Goal: Information Seeking & Learning: Learn about a topic

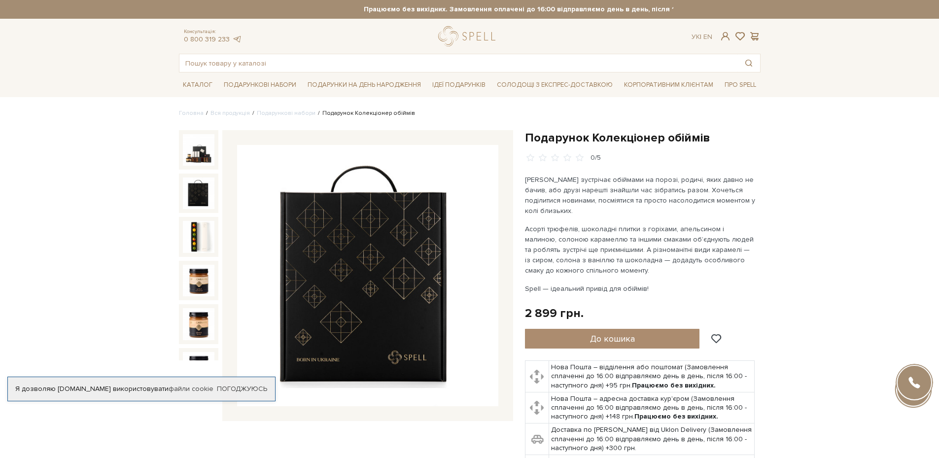
click at [189, 189] on img at bounding box center [199, 194] width 32 height 32
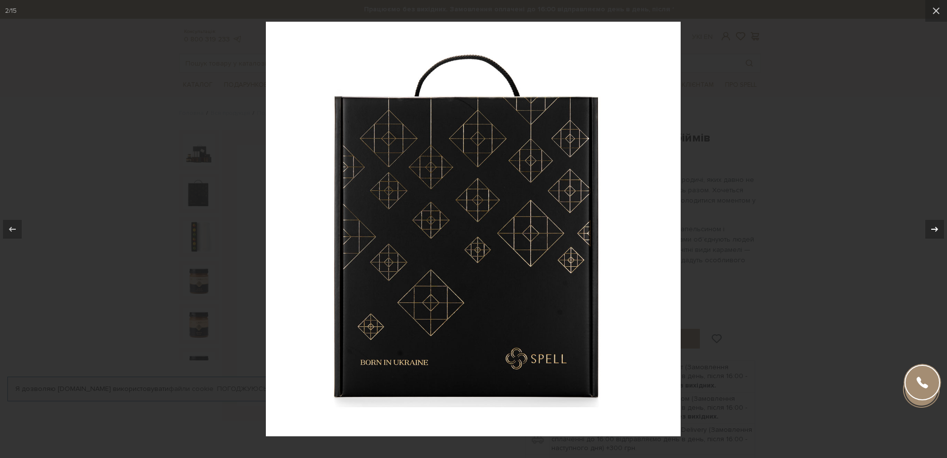
click at [929, 225] on icon at bounding box center [934, 229] width 12 height 12
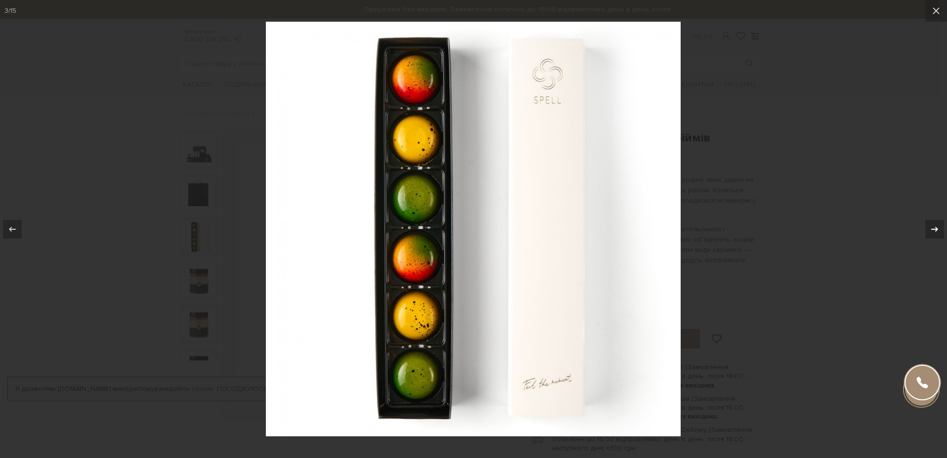
click at [929, 225] on icon at bounding box center [934, 229] width 12 height 12
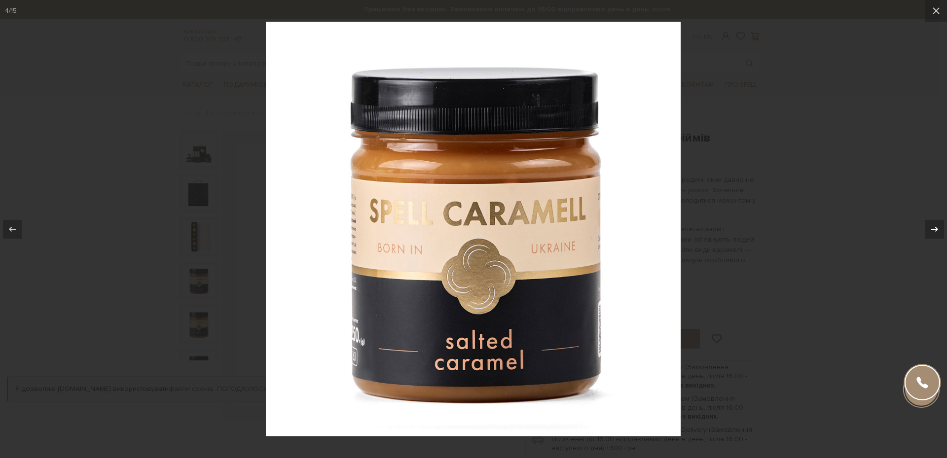
click at [929, 225] on icon at bounding box center [934, 229] width 12 height 12
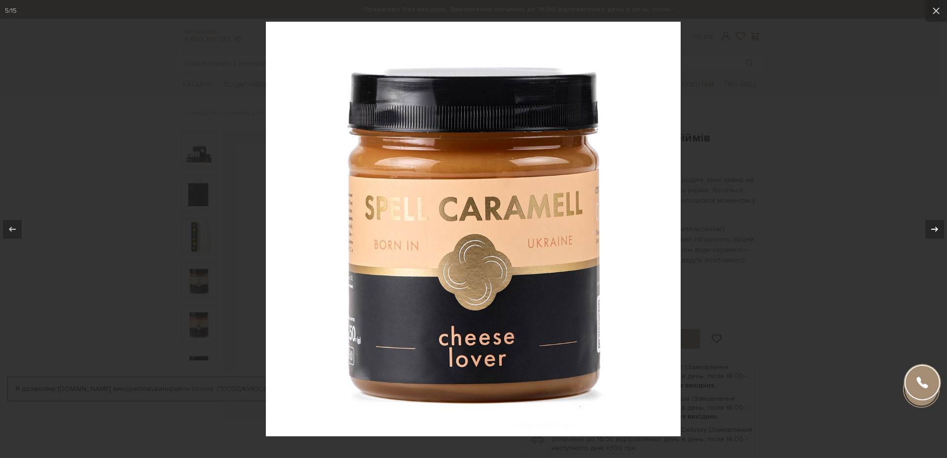
click at [929, 225] on icon at bounding box center [934, 229] width 12 height 12
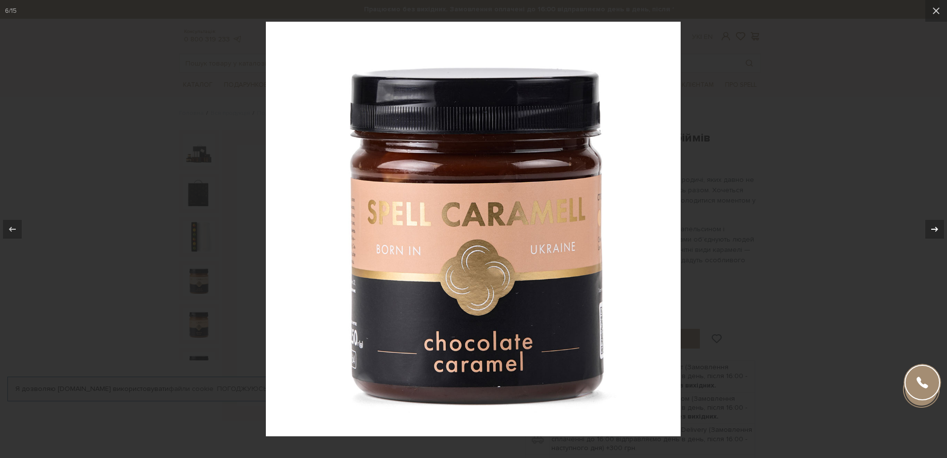
click at [929, 225] on icon at bounding box center [934, 229] width 12 height 12
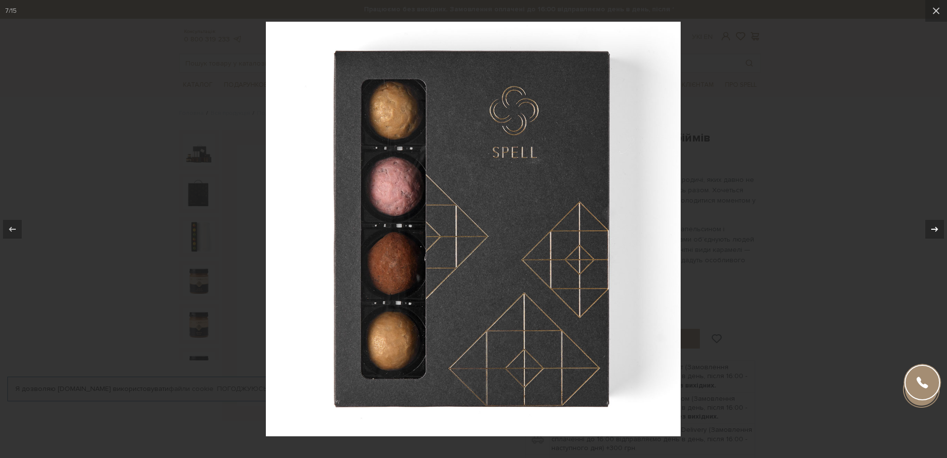
click at [929, 225] on icon at bounding box center [934, 229] width 12 height 12
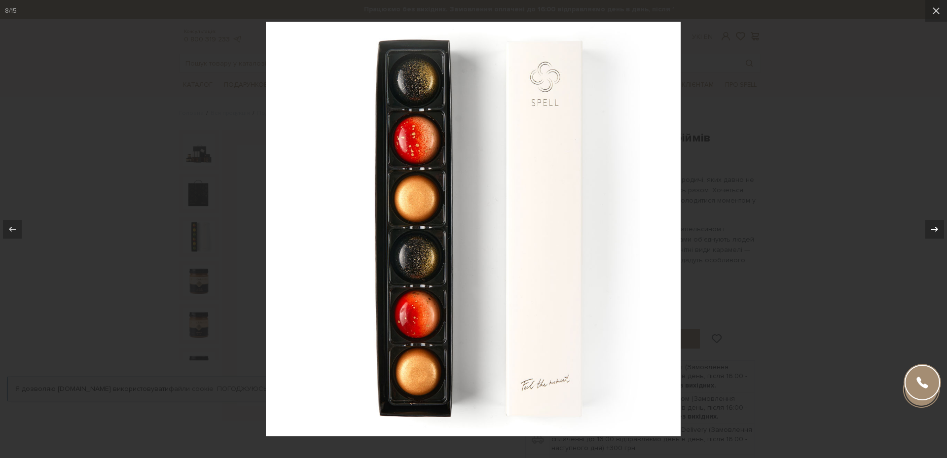
click at [929, 225] on icon at bounding box center [934, 229] width 12 height 12
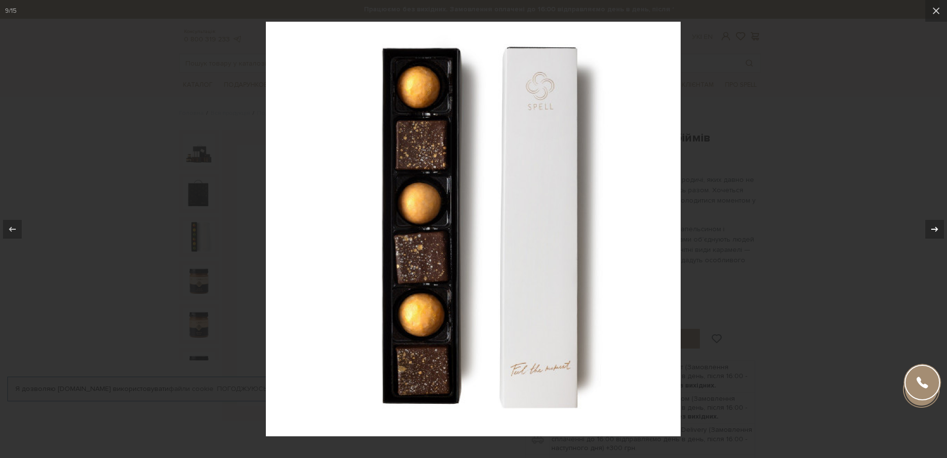
click at [929, 225] on icon at bounding box center [934, 229] width 12 height 12
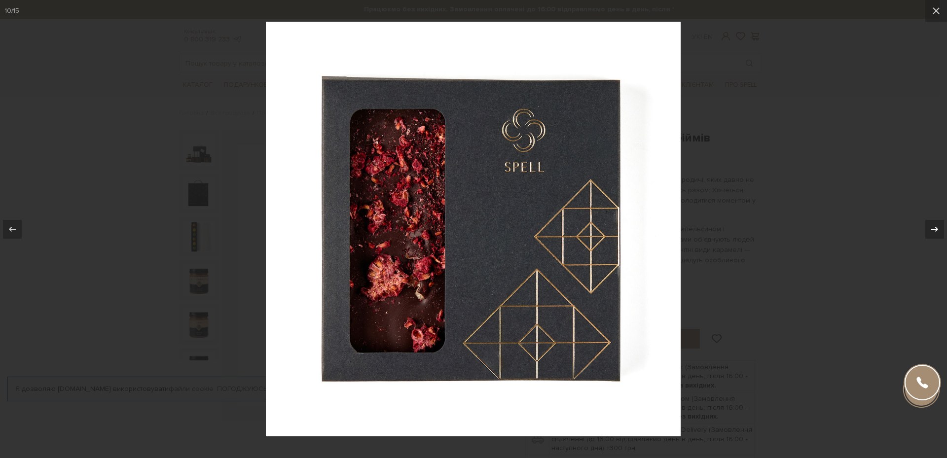
click at [931, 235] on icon at bounding box center [934, 229] width 12 height 12
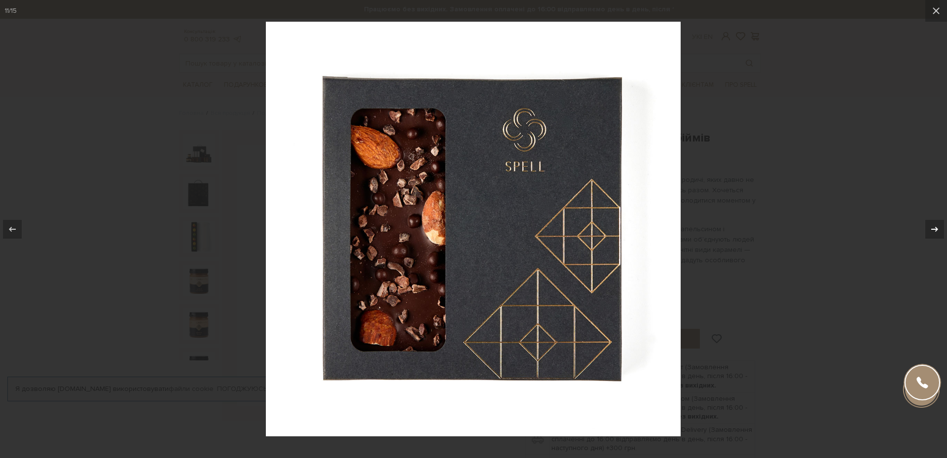
click at [931, 235] on icon at bounding box center [934, 229] width 12 height 12
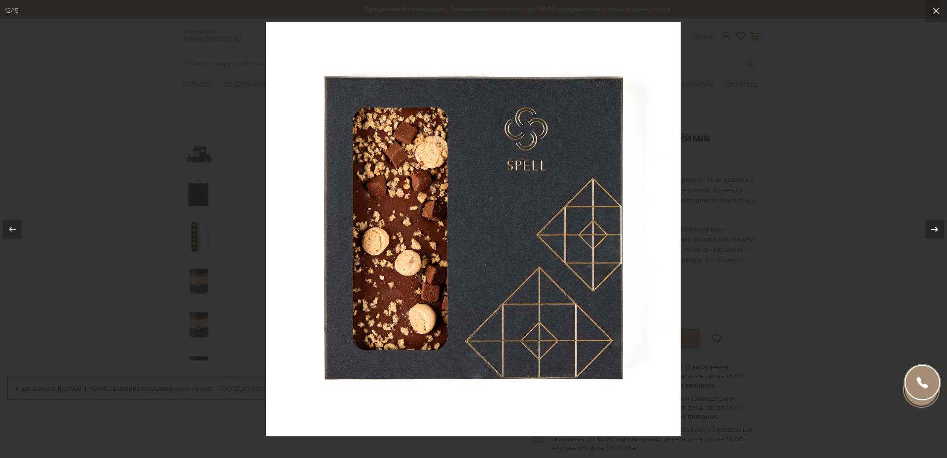
click at [929, 236] on div at bounding box center [934, 229] width 19 height 19
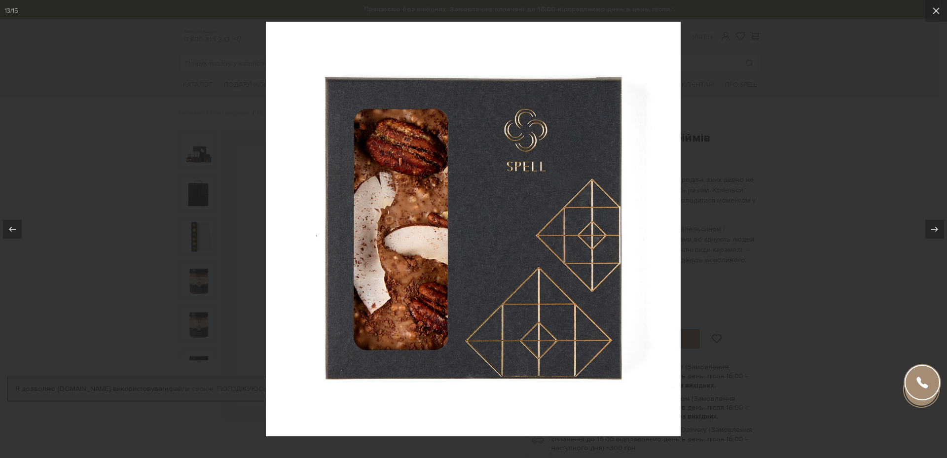
click at [888, 233] on div at bounding box center [473, 229] width 947 height 458
click at [929, 11] on button at bounding box center [936, 11] width 22 height 22
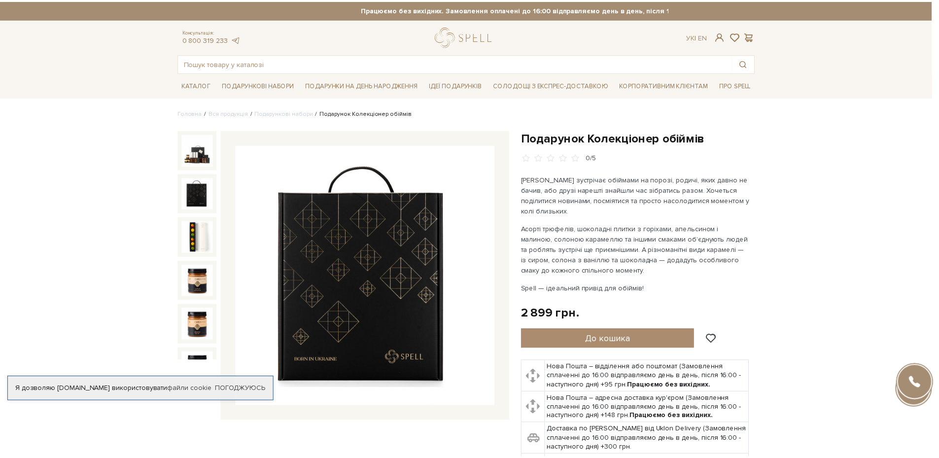
scroll to position [398, 0]
